Goal: Obtain resource: Obtain resource

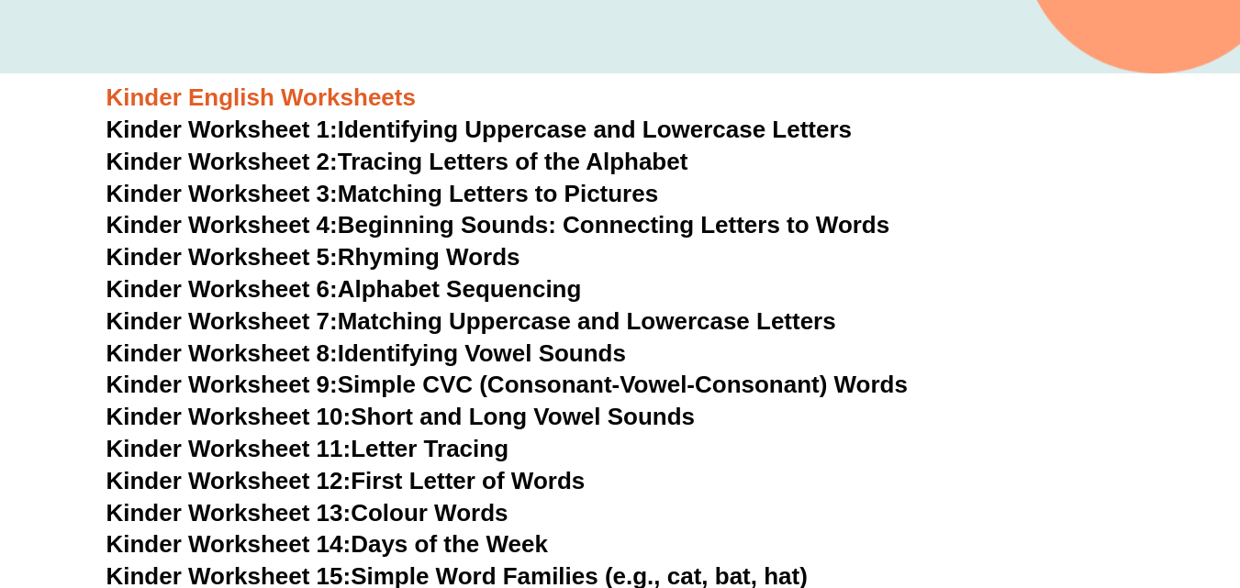
scroll to position [556, 0]
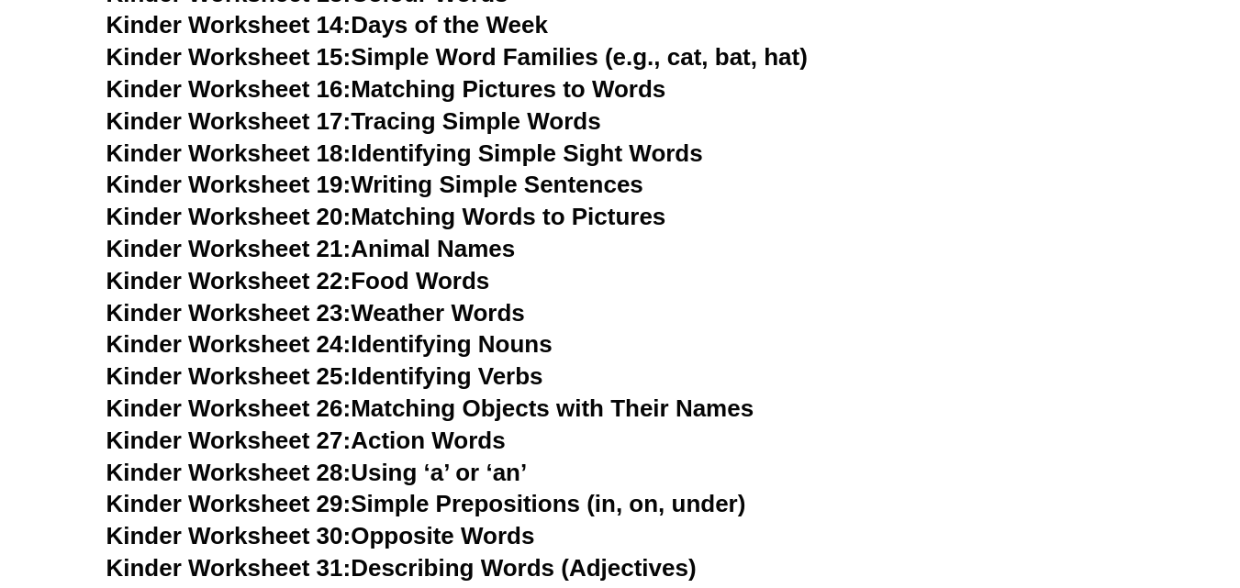
scroll to position [738, 0]
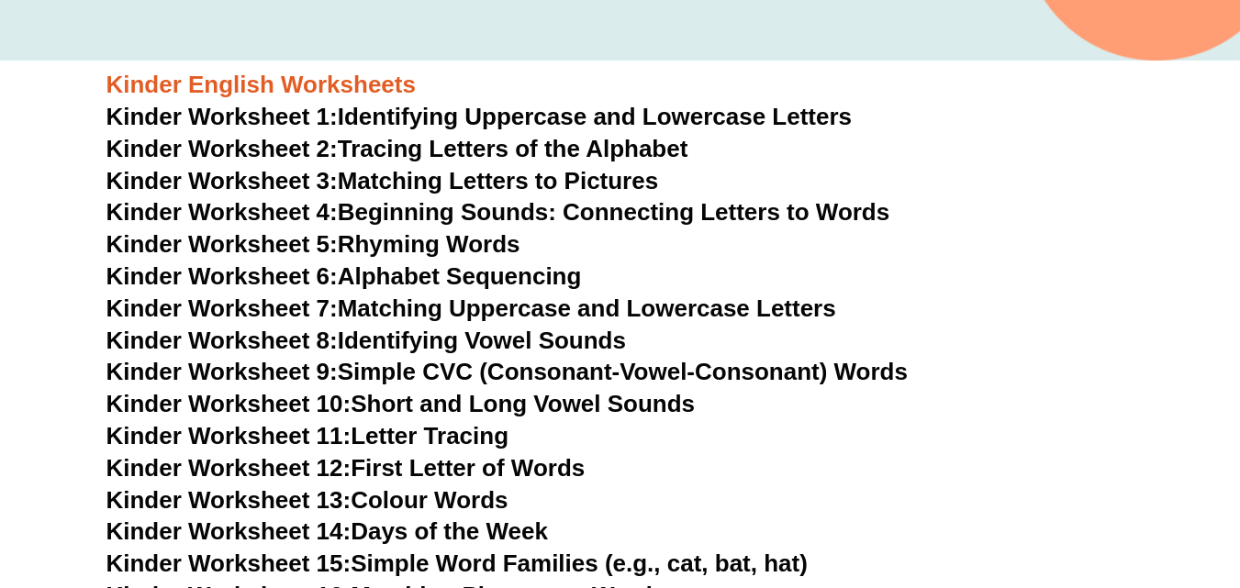
scroll to position [556, 0]
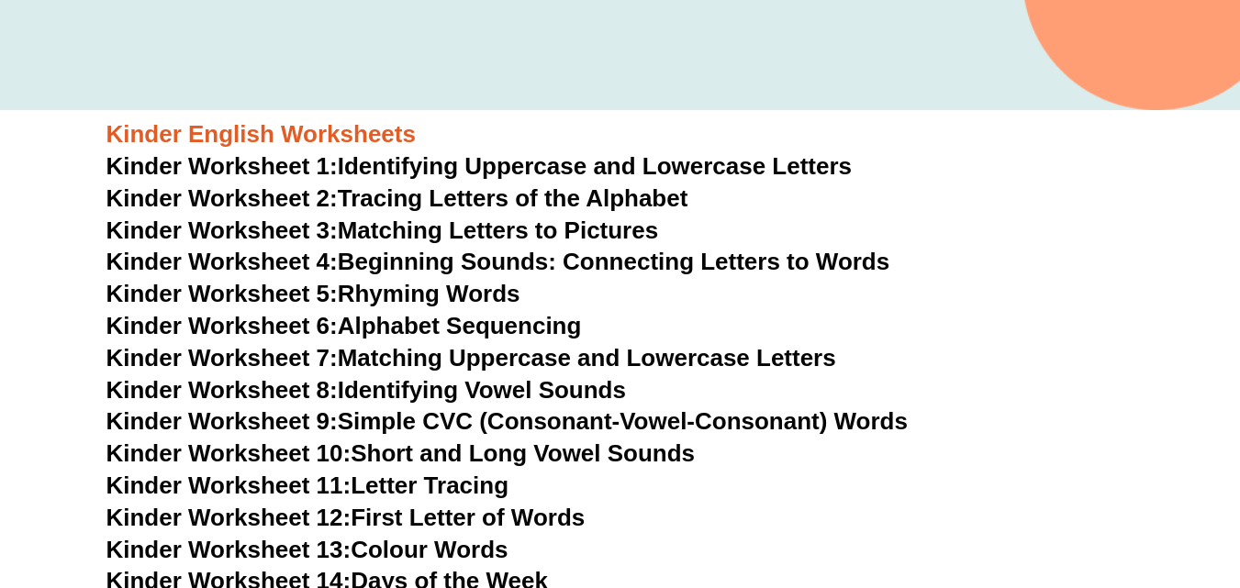
click at [434, 195] on link "Kinder Worksheet 2: Tracing Letters of the Alphabet" at bounding box center [397, 198] width 582 height 28
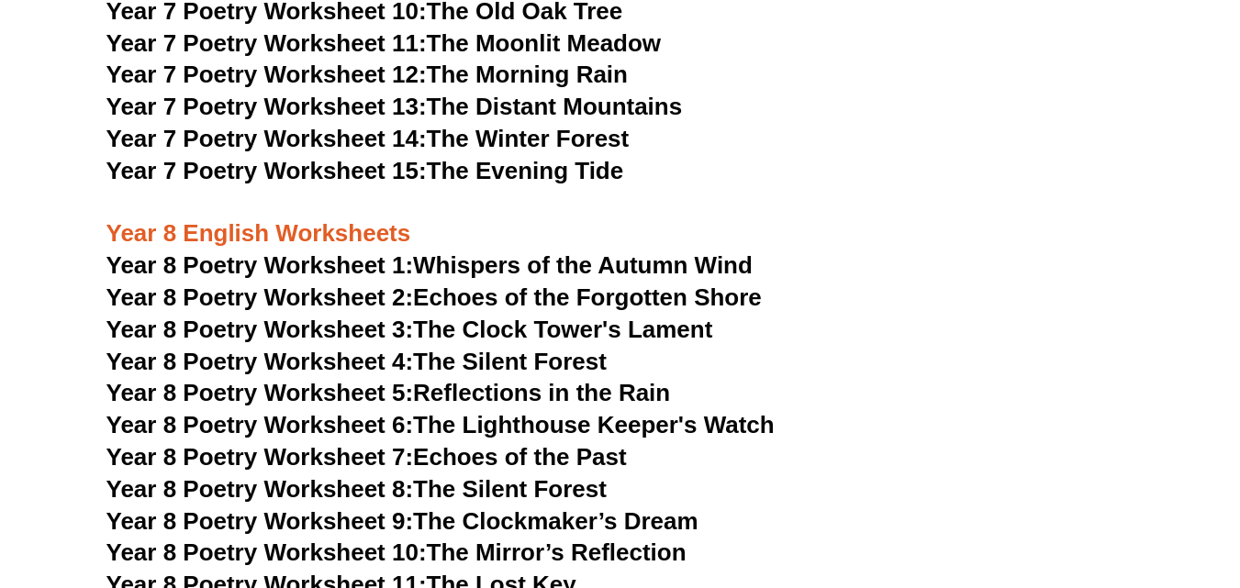
scroll to position [11894, 0]
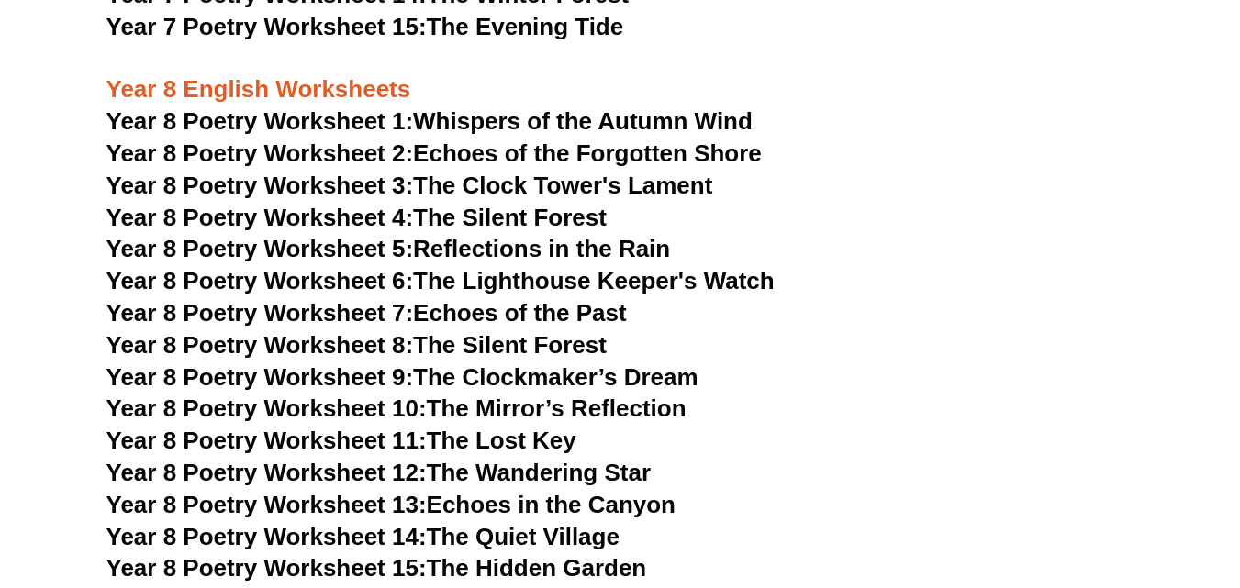
click at [430, 107] on link "Year 8 Poetry Worksheet 1: Whispers of the Autumn Wind" at bounding box center [429, 121] width 646 height 28
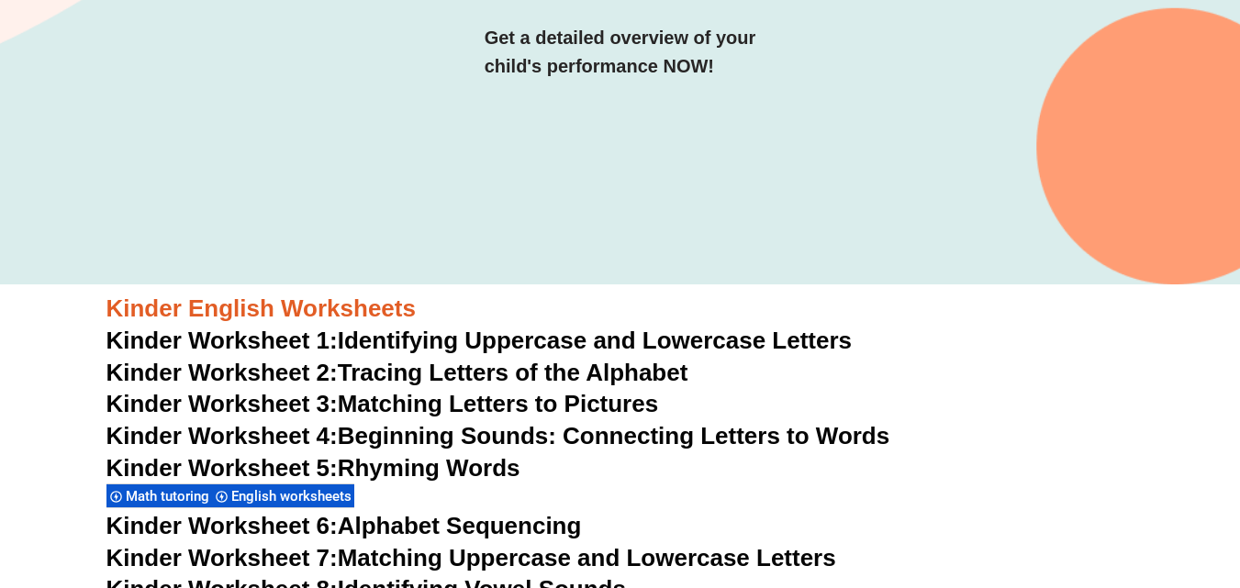
scroll to position [552, 0]
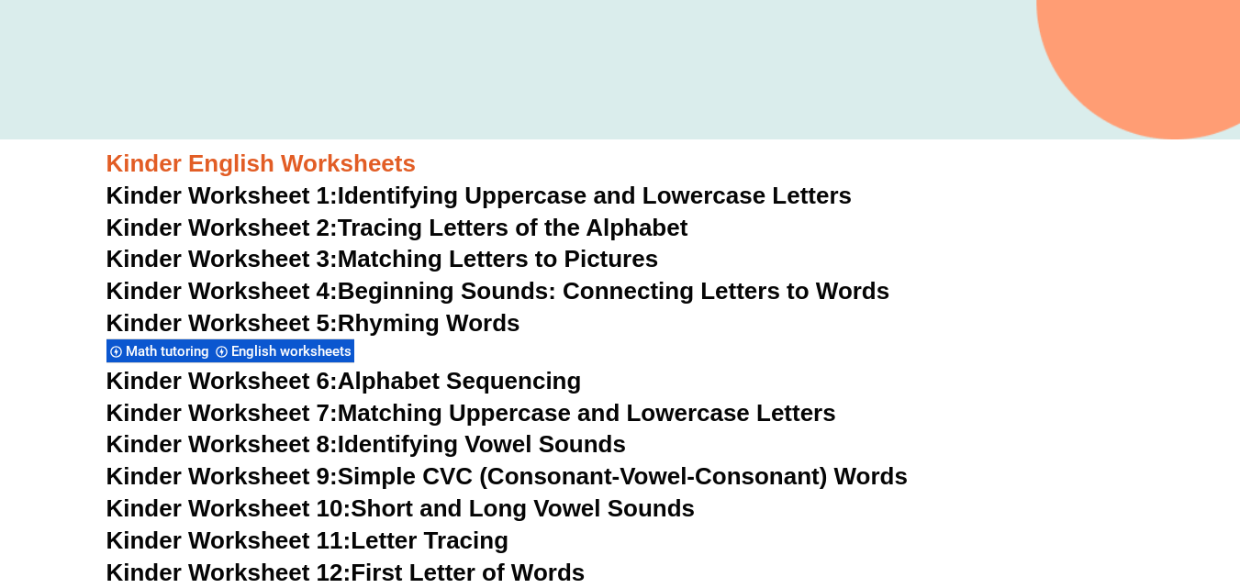
click at [273, 351] on span "English worksheets" at bounding box center [294, 351] width 126 height 17
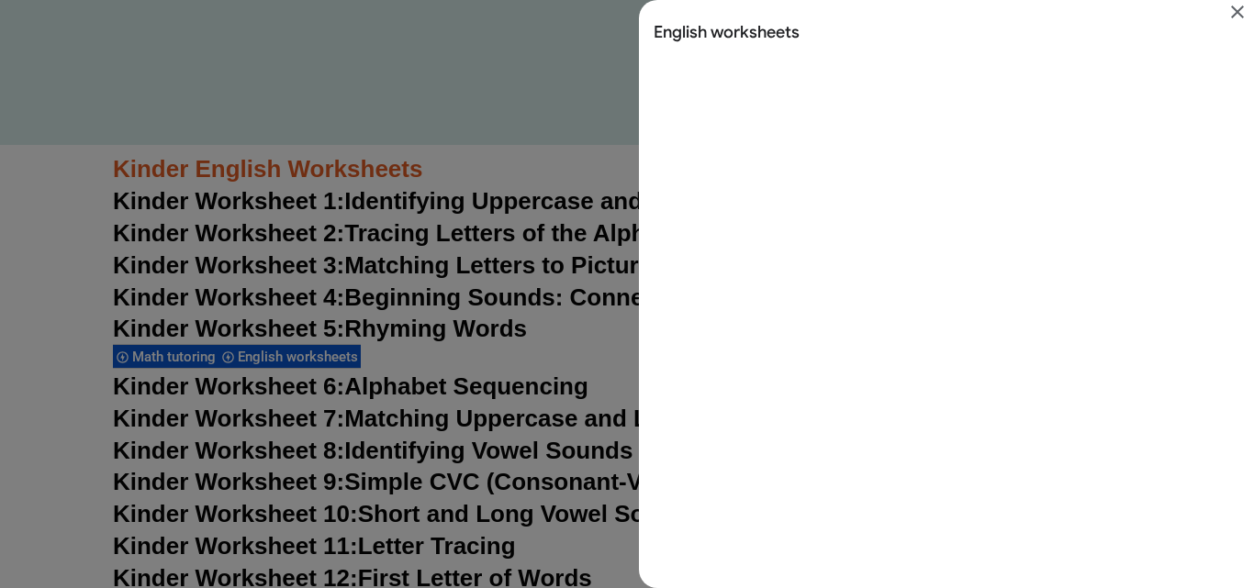
scroll to position [0, 0]
click at [1239, 17] on icon "Close" at bounding box center [1237, 12] width 22 height 22
